Goal: Information Seeking & Learning: Learn about a topic

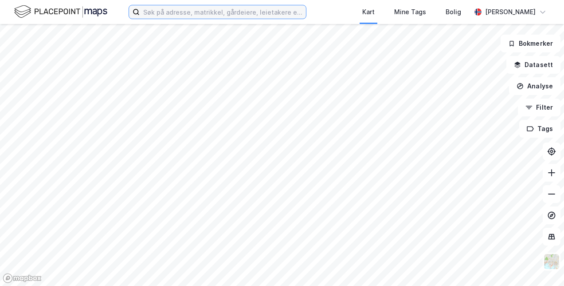
click at [243, 16] on input at bounding box center [223, 11] width 166 height 13
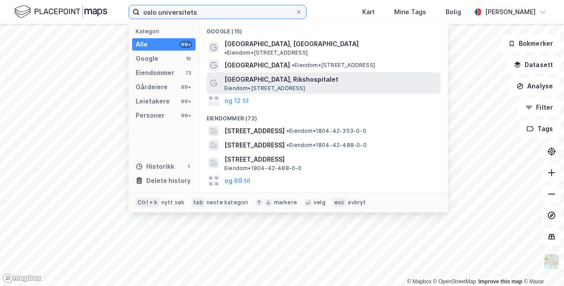
type input "oslo universitets"
click at [343, 75] on span "[GEOGRAPHIC_DATA], Rikshospitalet" at bounding box center [330, 79] width 213 height 11
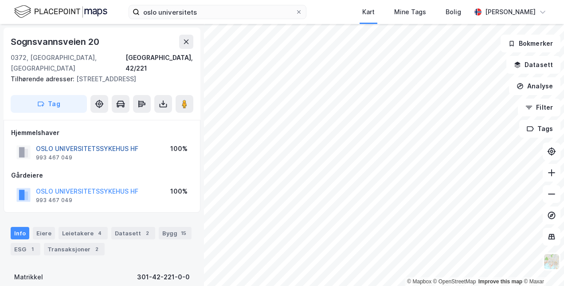
click at [0, 0] on button "OSLO UNIVERSITETSSYKEHUS HF" at bounding box center [0, 0] width 0 height 0
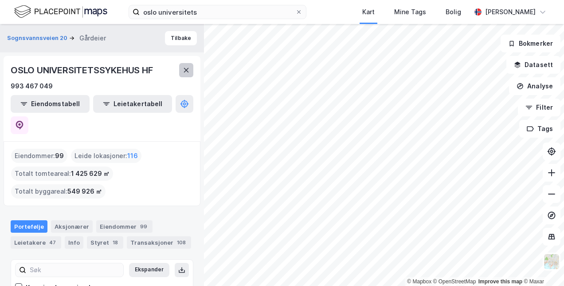
click at [185, 72] on icon at bounding box center [186, 70] width 7 height 7
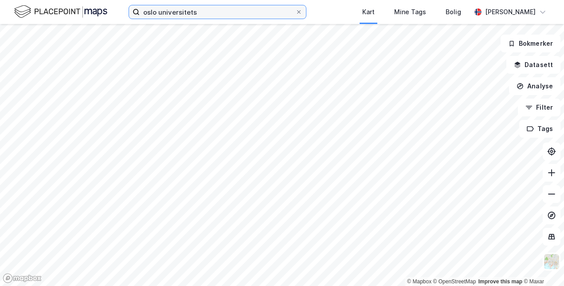
click at [209, 10] on input "oslo universitets" at bounding box center [218, 11] width 156 height 13
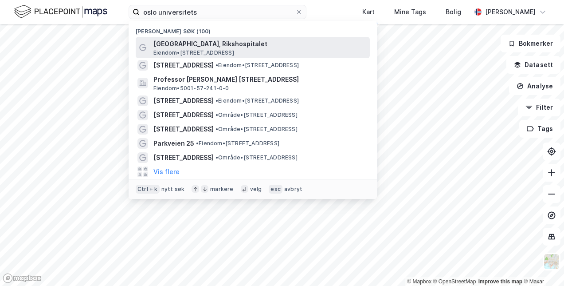
click at [227, 44] on span "[GEOGRAPHIC_DATA], Rikshospitalet" at bounding box center [259, 44] width 213 height 11
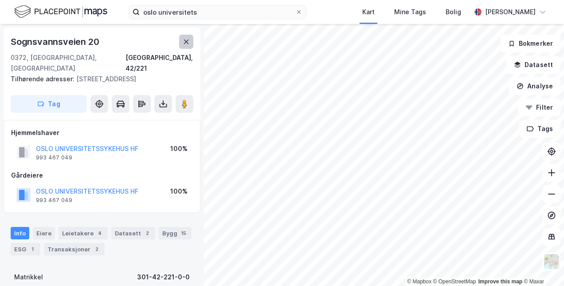
click at [186, 42] on icon at bounding box center [186, 41] width 7 height 7
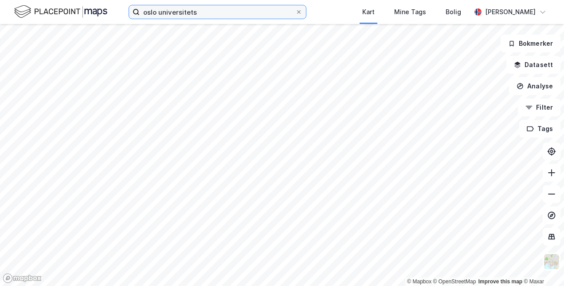
click at [223, 12] on input "oslo universitets" at bounding box center [218, 11] width 156 height 13
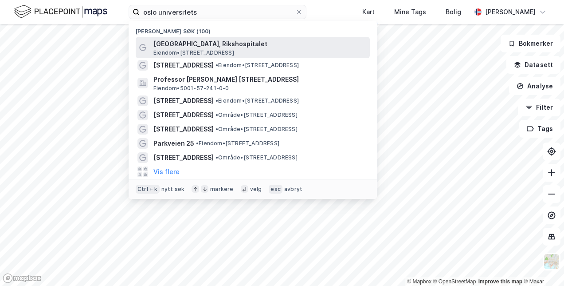
click at [243, 45] on span "[GEOGRAPHIC_DATA], Rikshospitalet" at bounding box center [259, 44] width 213 height 11
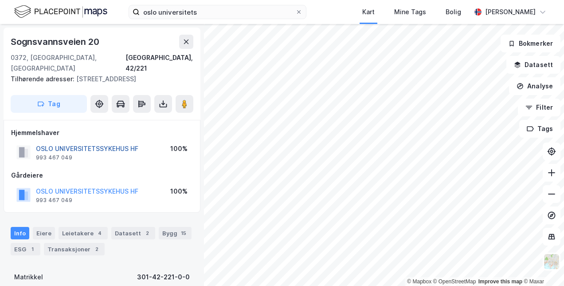
click at [0, 0] on button "OSLO UNIVERSITETSSYKEHUS HF" at bounding box center [0, 0] width 0 height 0
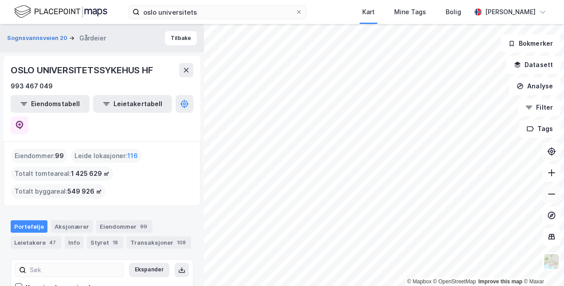
click at [552, 193] on icon at bounding box center [551, 193] width 7 height 1
click at [554, 174] on icon at bounding box center [551, 172] width 9 height 9
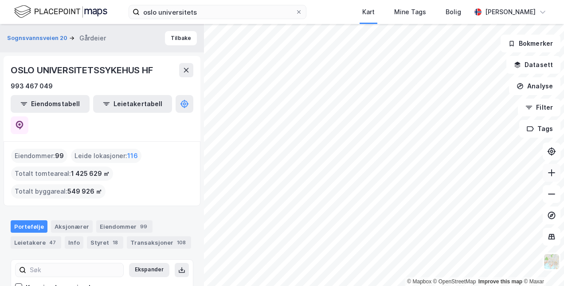
click at [554, 174] on icon at bounding box center [551, 172] width 9 height 9
click at [547, 116] on button "Filter" at bounding box center [539, 107] width 43 height 18
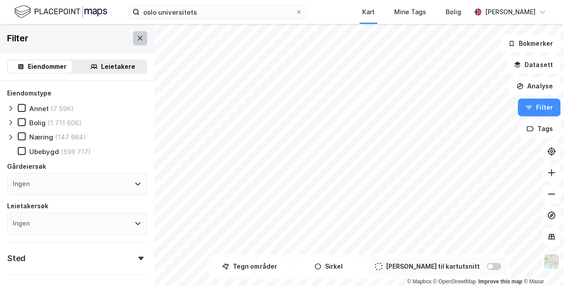
click at [137, 39] on icon at bounding box center [140, 38] width 7 height 7
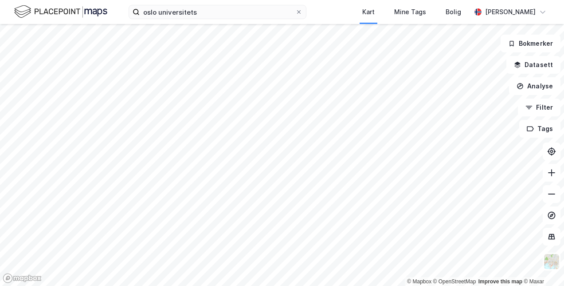
click at [563, 285] on html "oslo universitets Kart Mine Tags Bolig [PERSON_NAME] © Mapbox © OpenStreetMap I…" at bounding box center [282, 143] width 564 height 286
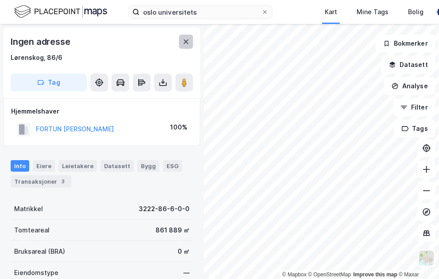
click at [191, 39] on button at bounding box center [186, 42] width 14 height 14
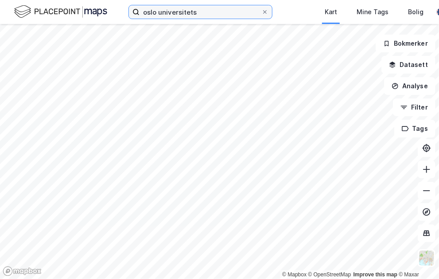
click at [240, 8] on input "oslo universitets" at bounding box center [201, 11] width 122 height 13
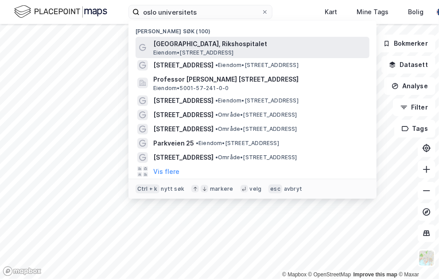
click at [205, 50] on span "Eiendom • [STREET_ADDRESS]" at bounding box center [193, 52] width 81 height 7
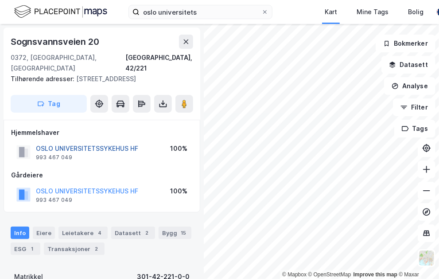
click at [0, 0] on button "OSLO UNIVERSITETSSYKEHUS HF" at bounding box center [0, 0] width 0 height 0
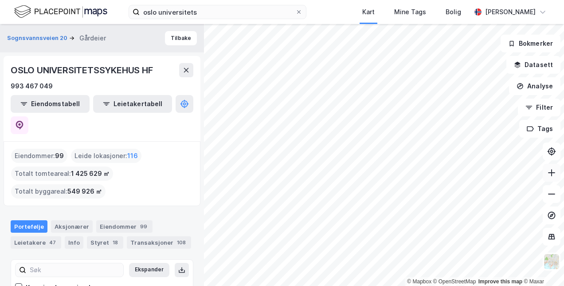
click at [551, 168] on button at bounding box center [552, 173] width 18 height 18
click at [553, 193] on icon at bounding box center [551, 193] width 7 height 1
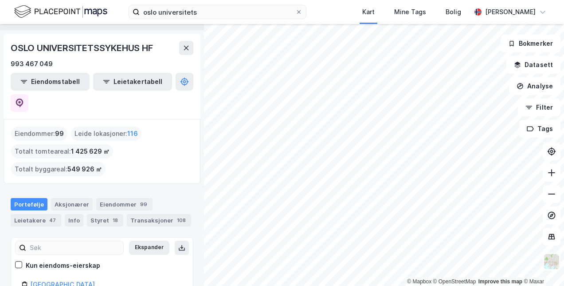
scroll to position [21, 0]
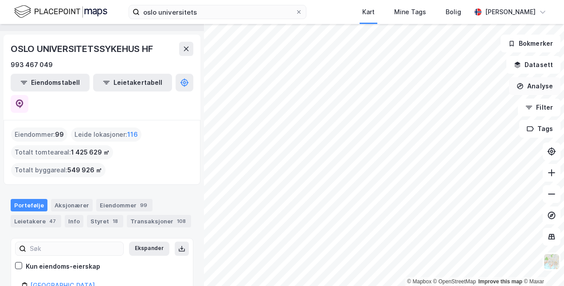
click at [528, 90] on button "Analyse" at bounding box center [534, 86] width 51 height 18
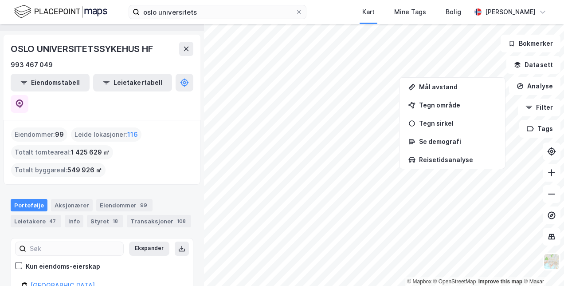
click at [192, 160] on div "Eiendommer : 99 Leide lokasjoner : 116 Totalt tomteareal : 1 425 629 ㎡ Totalt b…" at bounding box center [102, 152] width 197 height 65
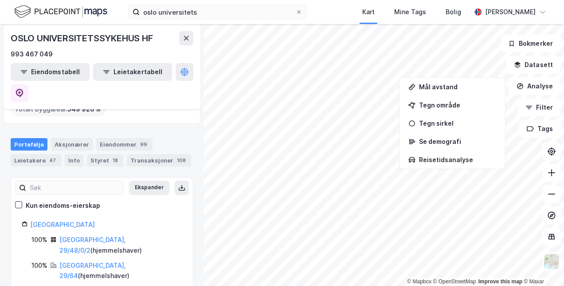
scroll to position [81, 0]
click at [81, 139] on div "Portefølje Aksjonærer Eiendommer 99 Leietakere 47 Info Styret 18 Transaksjoner …" at bounding box center [102, 153] width 183 height 28
click at [73, 155] on div "Info" at bounding box center [74, 161] width 19 height 12
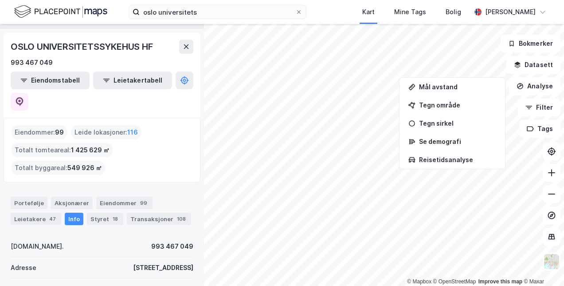
scroll to position [20, 0]
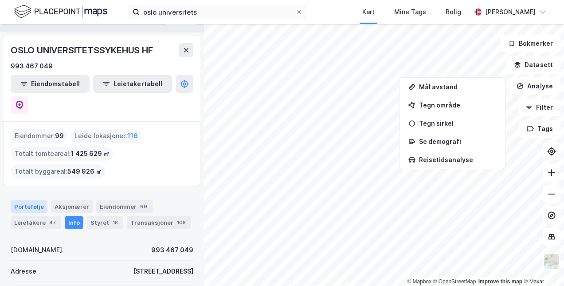
click at [32, 200] on div "Portefølje" at bounding box center [29, 206] width 37 height 12
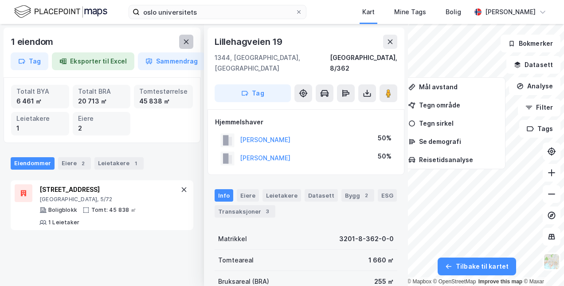
click at [187, 36] on button at bounding box center [186, 42] width 14 height 14
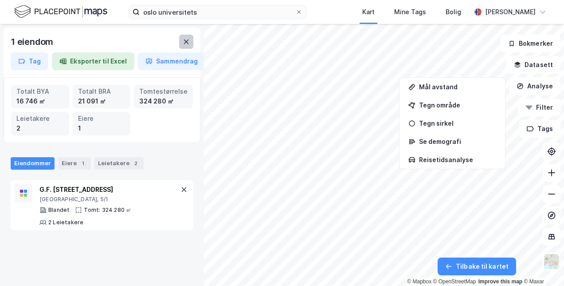
click at [186, 40] on icon at bounding box center [186, 41] width 7 height 7
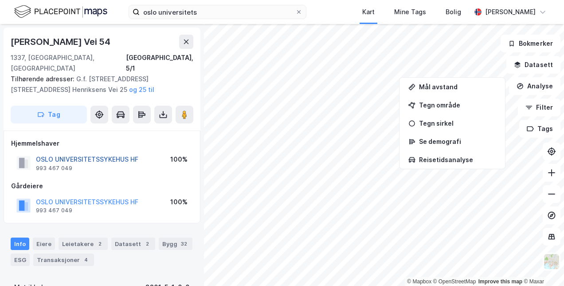
click at [0, 0] on button "OSLO UNIVERSITETSSYKEHUS HF" at bounding box center [0, 0] width 0 height 0
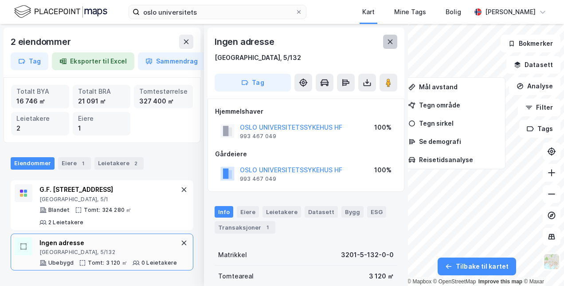
click at [389, 38] on icon at bounding box center [390, 41] width 7 height 7
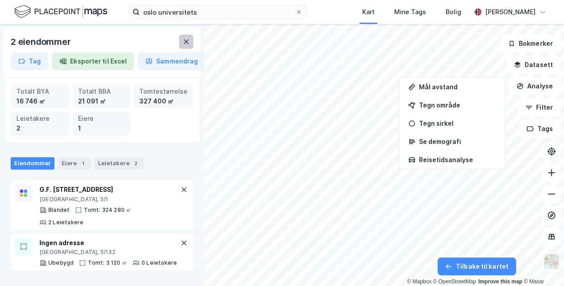
click at [190, 37] on button at bounding box center [186, 42] width 14 height 14
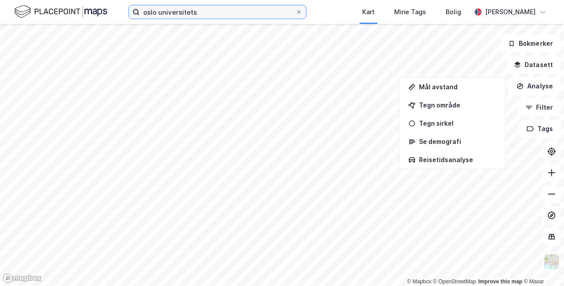
click at [212, 16] on input "oslo universitets" at bounding box center [218, 11] width 156 height 13
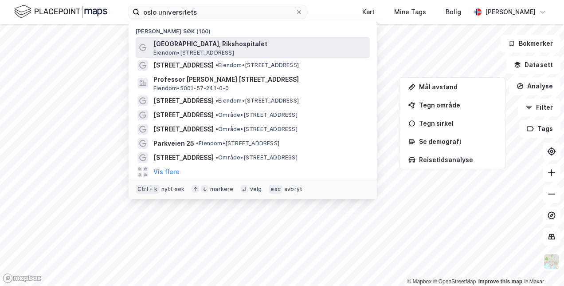
click at [195, 45] on span "[GEOGRAPHIC_DATA], Rikshospitalet" at bounding box center [259, 44] width 213 height 11
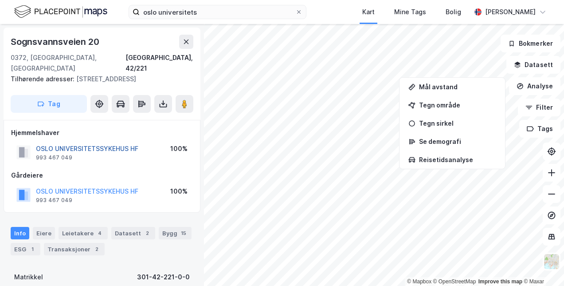
click at [0, 0] on button "OSLO UNIVERSITETSSYKEHUS HF" at bounding box center [0, 0] width 0 height 0
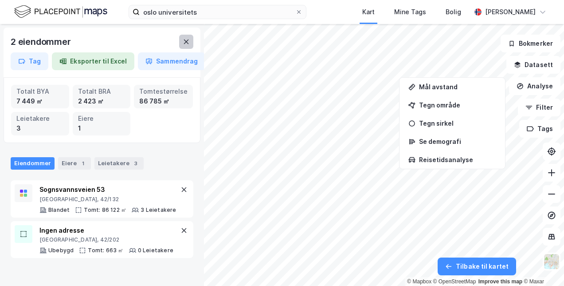
click at [188, 45] on button at bounding box center [186, 42] width 14 height 14
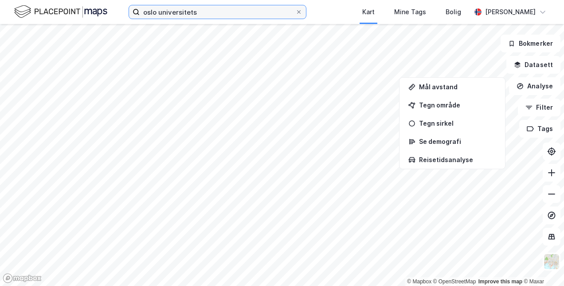
click at [201, 16] on input "oslo universitets" at bounding box center [218, 11] width 156 height 13
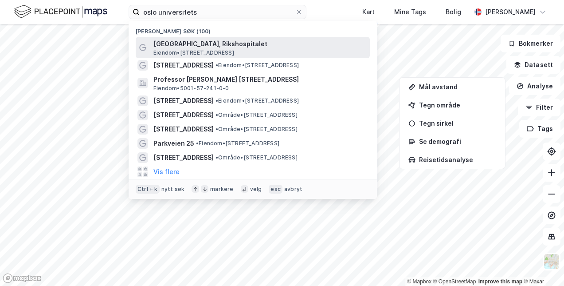
click at [189, 48] on span "[GEOGRAPHIC_DATA], Rikshospitalet" at bounding box center [259, 44] width 213 height 11
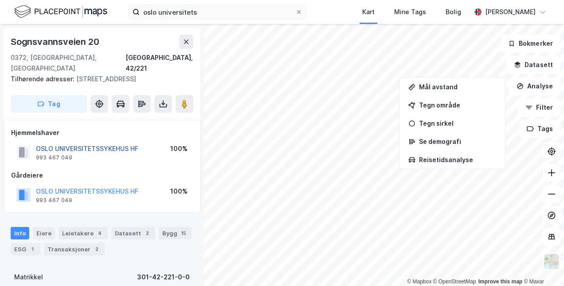
click at [0, 0] on button "OSLO UNIVERSITETSSYKEHUS HF" at bounding box center [0, 0] width 0 height 0
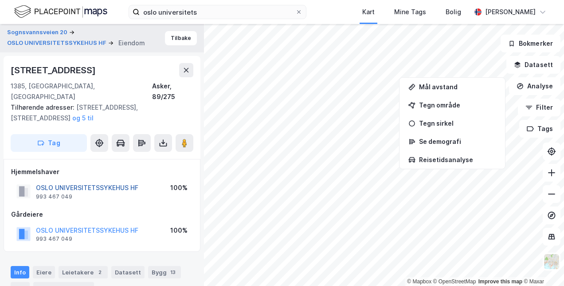
click at [0, 0] on button "OSLO UNIVERSITETSSYKEHUS HF" at bounding box center [0, 0] width 0 height 0
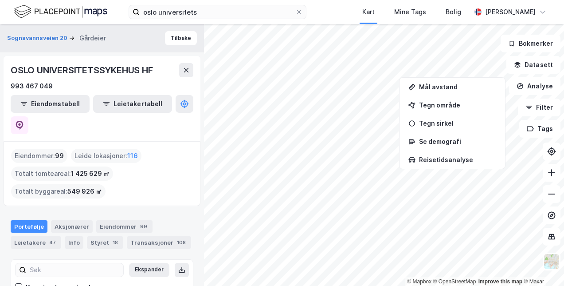
click at [125, 149] on div "Leide lokasjoner : 116" at bounding box center [106, 156] width 70 height 14
click at [131, 150] on span "116" at bounding box center [132, 155] width 11 height 11
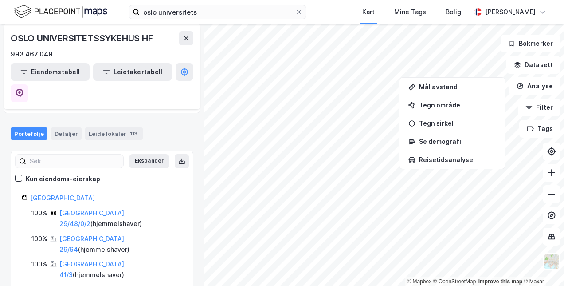
scroll to position [47, 0]
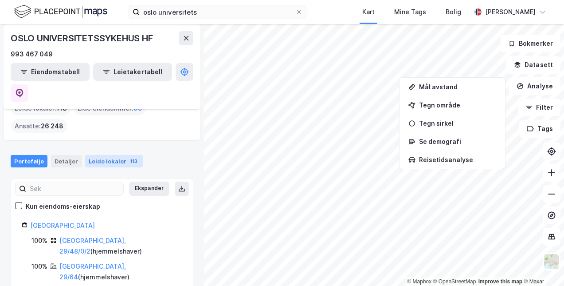
click at [112, 155] on div "Leide lokaler 113" at bounding box center [114, 161] width 58 height 12
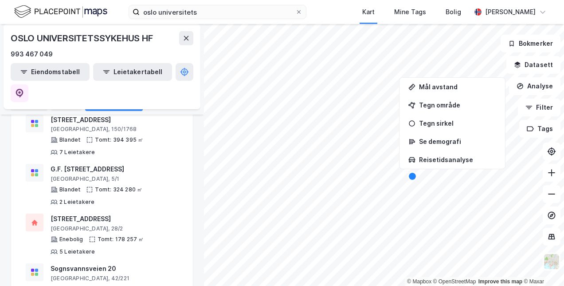
scroll to position [243, 0]
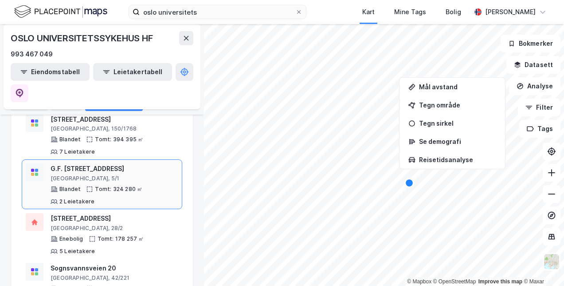
click at [96, 185] on div "Blandet Tomt: 324 280 ㎡ 2 Leietakere" at bounding box center [115, 195] width 128 height 20
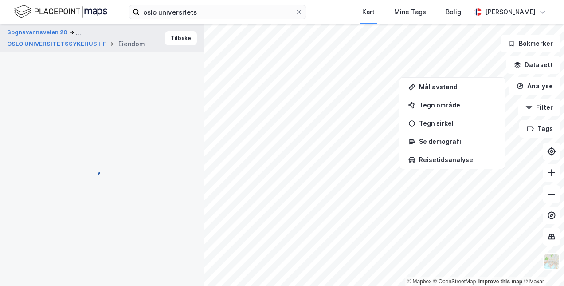
scroll to position [11, 0]
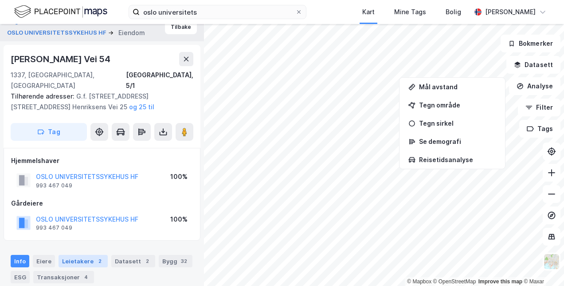
click at [78, 254] on div "Leietakere 2" at bounding box center [83, 260] width 49 height 12
